Goal: Entertainment & Leisure: Consume media (video, audio)

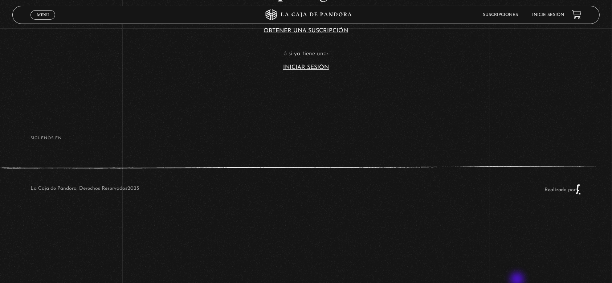
scroll to position [244, 0]
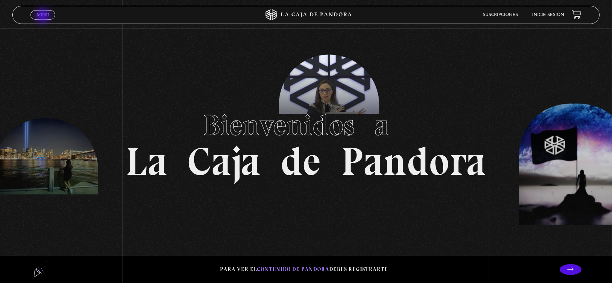
click at [44, 16] on span "Menu" at bounding box center [43, 15] width 12 height 4
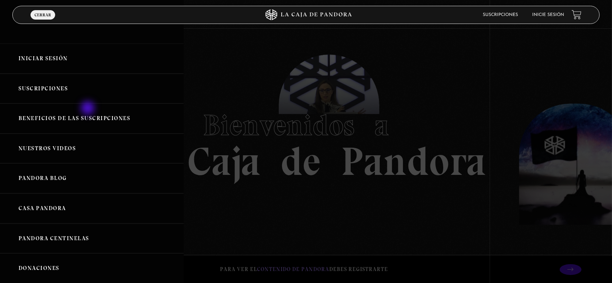
click at [89, 109] on link "Beneficios de las suscripciones" at bounding box center [92, 118] width 184 height 30
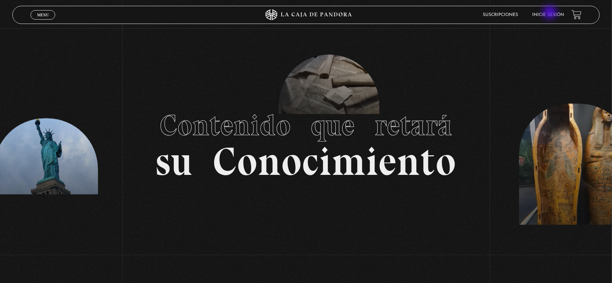
click at [551, 13] on link "Inicie sesión" at bounding box center [548, 15] width 32 height 4
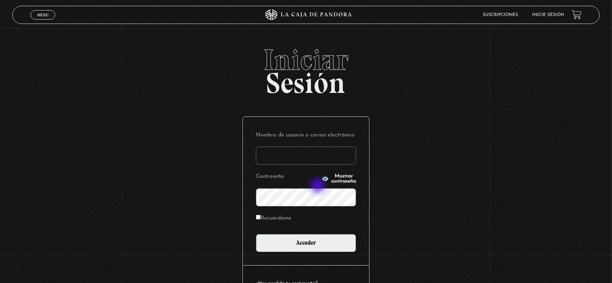
type input "monsee26"
click at [317, 160] on input "monsee26" at bounding box center [306, 156] width 100 height 18
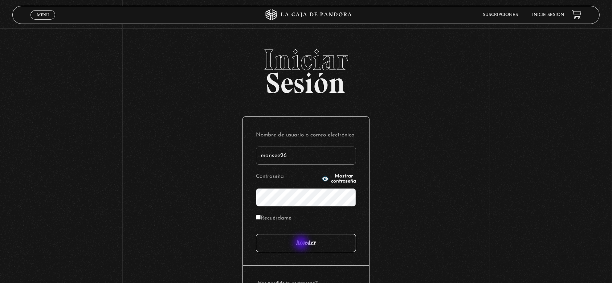
click at [302, 244] on input "Acceder" at bounding box center [306, 243] width 100 height 18
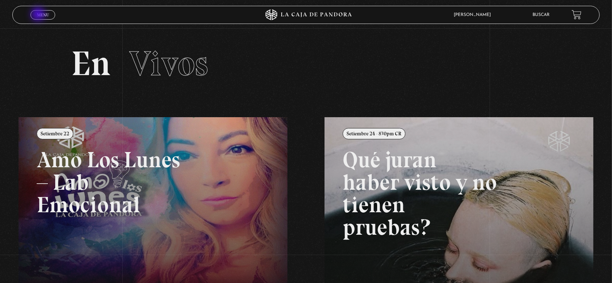
click at [39, 15] on span "Menu" at bounding box center [43, 15] width 12 height 4
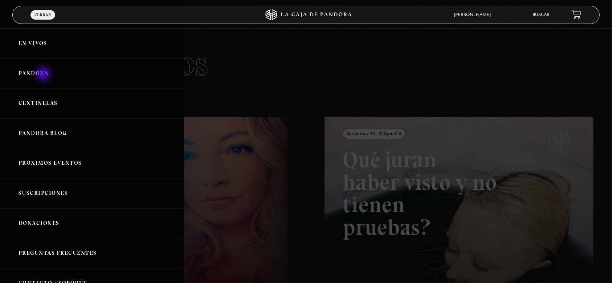
click at [44, 75] on link "Pandora" at bounding box center [92, 73] width 184 height 30
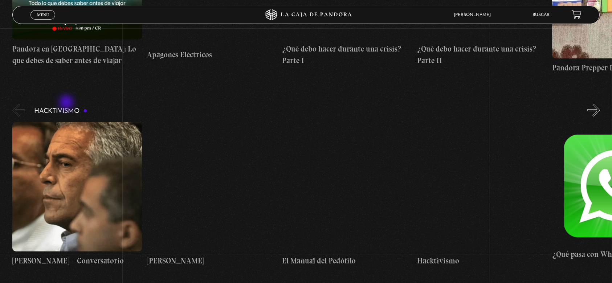
scroll to position [1897, 0]
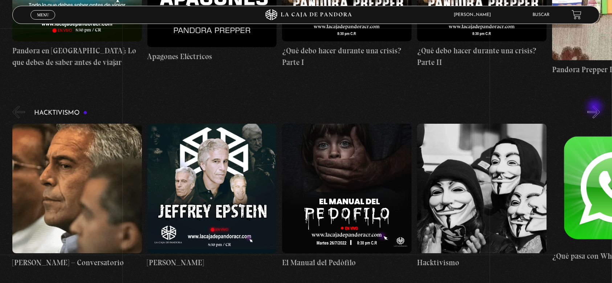
click at [596, 108] on button "»" at bounding box center [593, 112] width 13 height 13
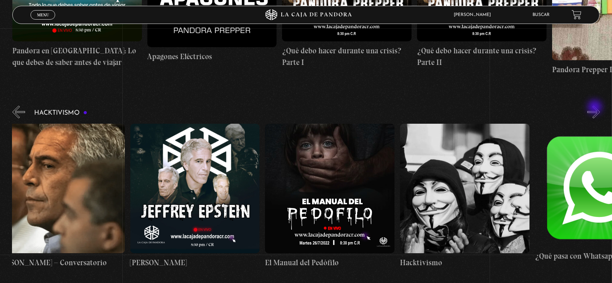
scroll to position [0, 67]
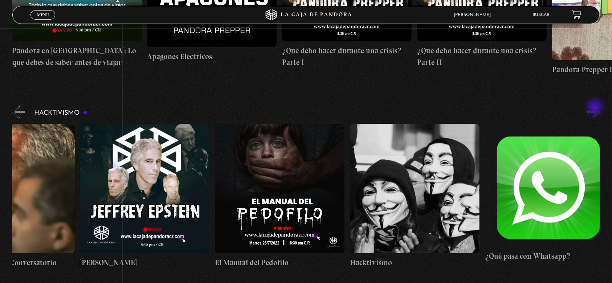
click at [596, 108] on button "»" at bounding box center [593, 112] width 13 height 13
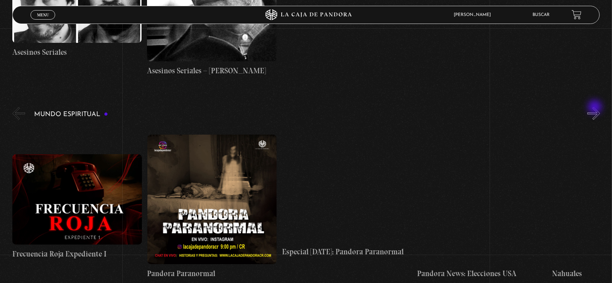
scroll to position [2342, 0]
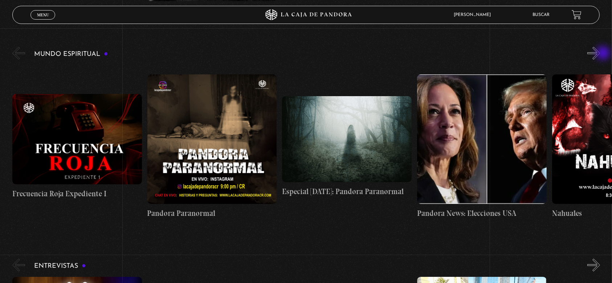
click at [600, 54] on button "»" at bounding box center [593, 53] width 13 height 13
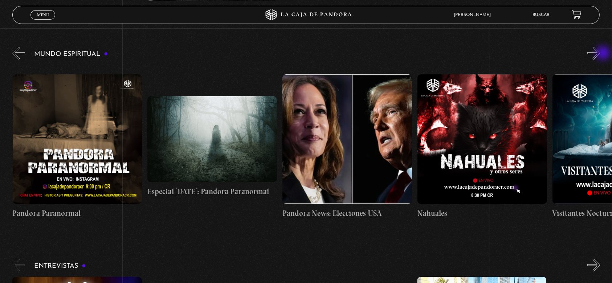
click at [600, 54] on button "»" at bounding box center [593, 53] width 13 height 13
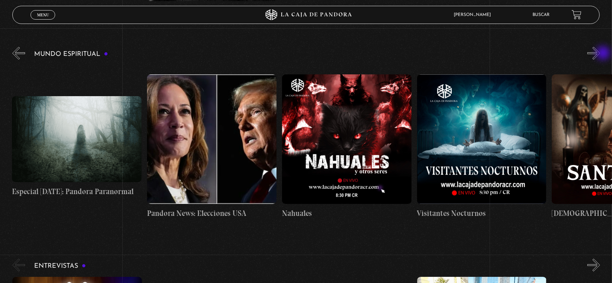
click at [600, 54] on button "»" at bounding box center [593, 53] width 13 height 13
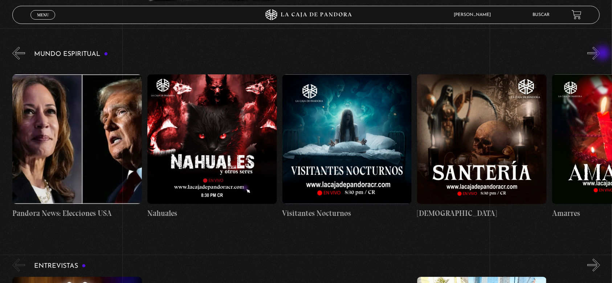
click at [600, 54] on button "»" at bounding box center [593, 53] width 13 height 13
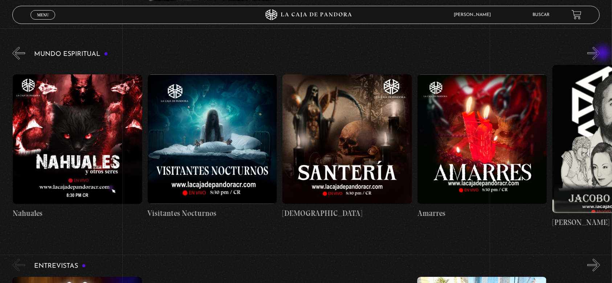
scroll to position [0, 540]
click at [600, 54] on button "»" at bounding box center [593, 53] width 13 height 13
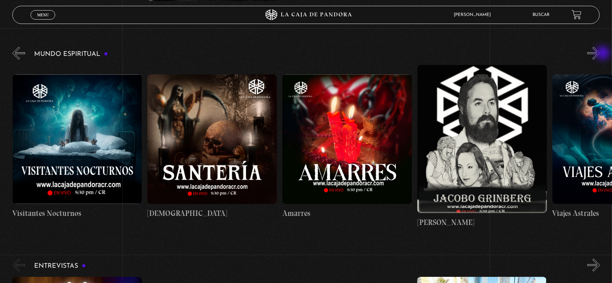
scroll to position [0, 674]
click at [600, 54] on button "»" at bounding box center [593, 53] width 13 height 13
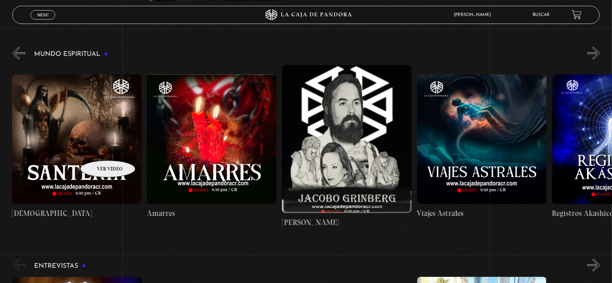
scroll to position [0, 0]
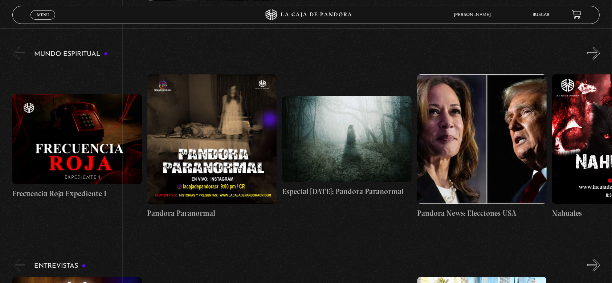
drag, startPoint x: 95, startPoint y: 150, endPoint x: 279, endPoint y: 119, distance: 187.2
click at [600, 47] on button "»" at bounding box center [593, 53] width 13 height 13
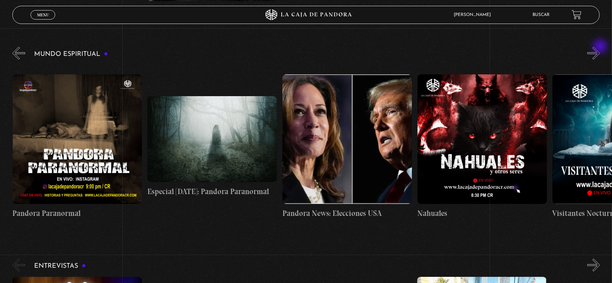
click at [600, 47] on button "»" at bounding box center [593, 53] width 13 height 13
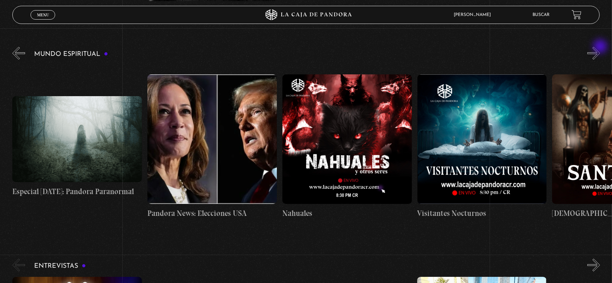
click at [600, 47] on button "»" at bounding box center [593, 53] width 13 height 13
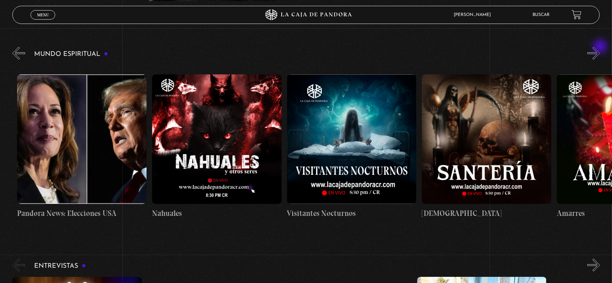
click at [600, 47] on button "»" at bounding box center [593, 53] width 13 height 13
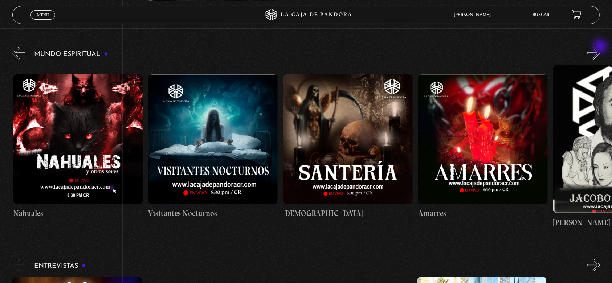
click at [600, 47] on button "»" at bounding box center [593, 53] width 13 height 13
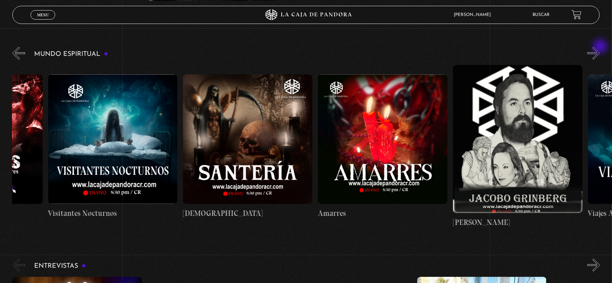
click at [600, 47] on button "»" at bounding box center [593, 53] width 13 height 13
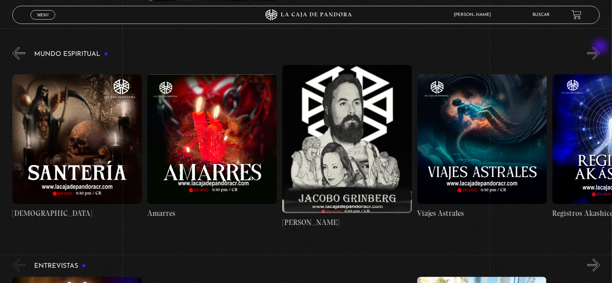
click at [600, 47] on button "»" at bounding box center [593, 53] width 13 height 13
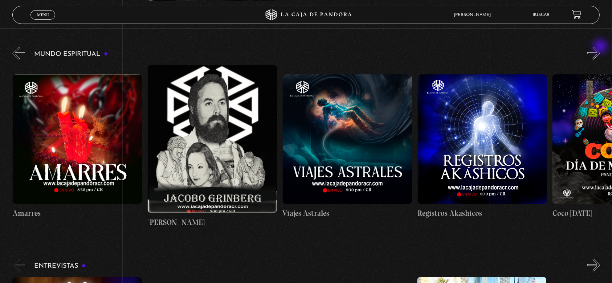
scroll to position [0, 944]
click at [600, 47] on button "»" at bounding box center [593, 53] width 13 height 13
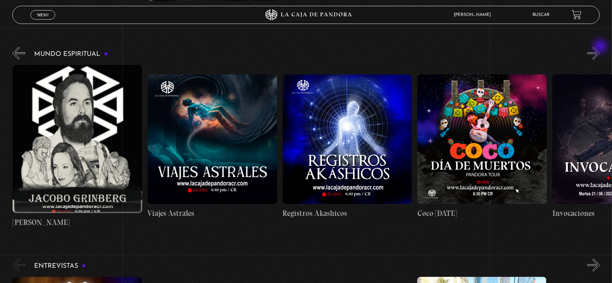
scroll to position [0, 1079]
click at [600, 47] on button "»" at bounding box center [593, 53] width 13 height 13
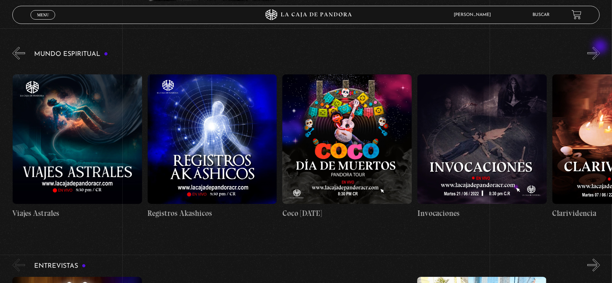
click at [600, 47] on button "»" at bounding box center [593, 53] width 13 height 13
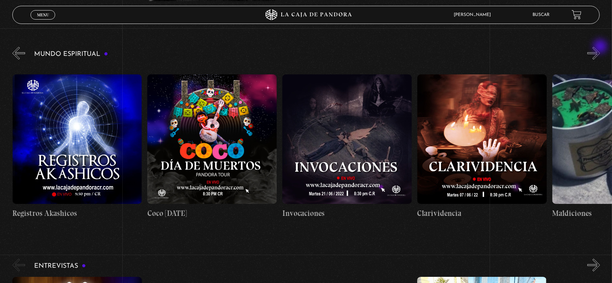
scroll to position [0, 1349]
click at [109, 128] on figure at bounding box center [77, 139] width 130 height 130
